Goal: Find specific page/section

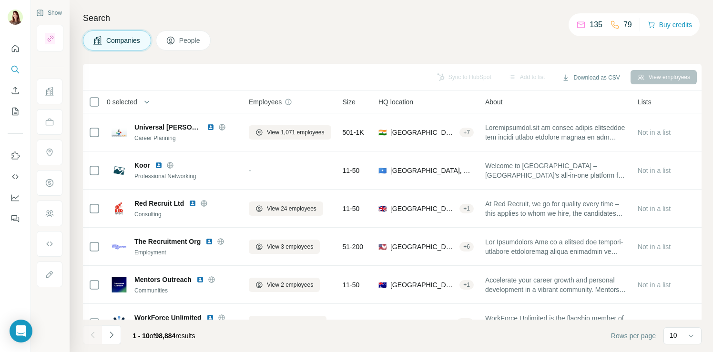
scroll to position [129, 1]
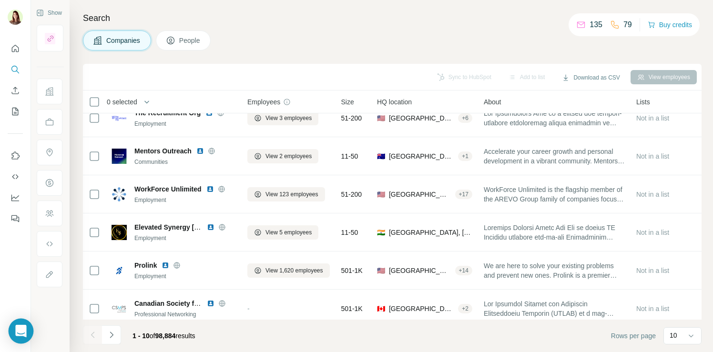
click at [19, 332] on icon "Open Intercom Messenger" at bounding box center [20, 331] width 11 height 12
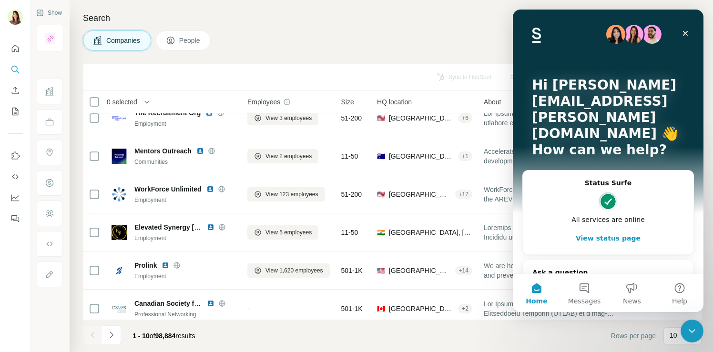
scroll to position [11, 0]
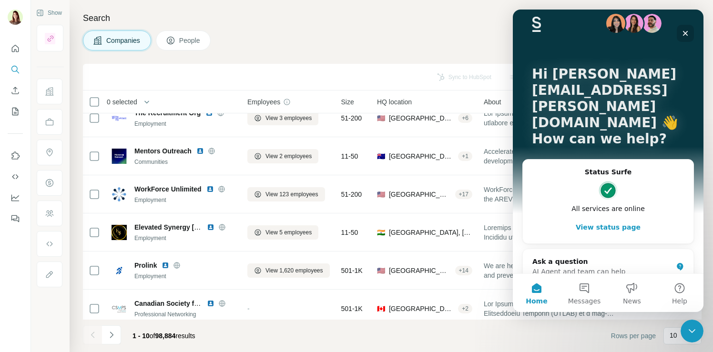
click at [685, 31] on icon "Close" at bounding box center [685, 34] width 8 height 8
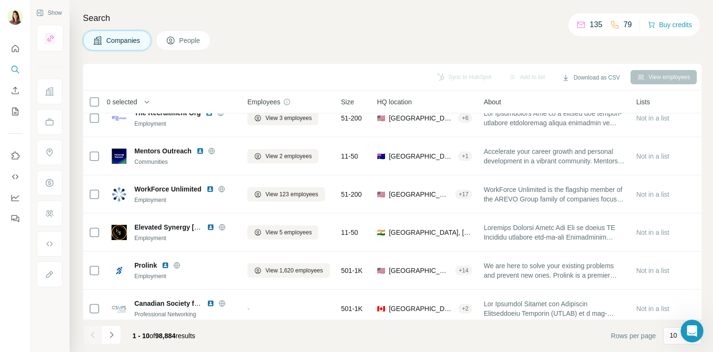
scroll to position [0, 0]
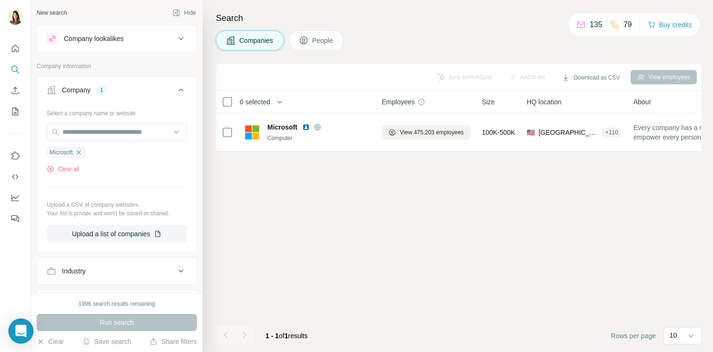
click at [20, 332] on icon "Open Intercom Messenger" at bounding box center [20, 331] width 11 height 12
